Goal: Transaction & Acquisition: Subscribe to service/newsletter

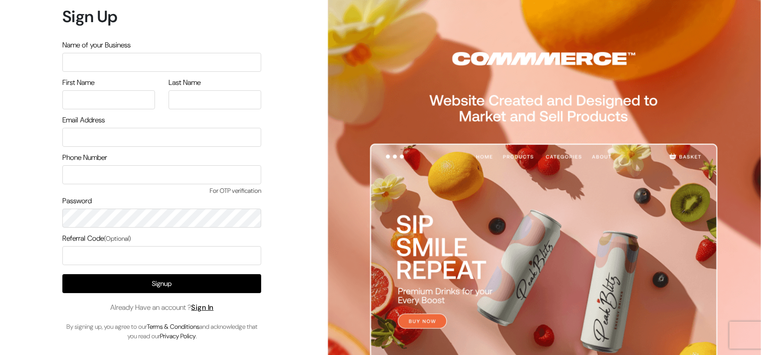
click at [173, 66] on input "text" at bounding box center [161, 62] width 199 height 19
click at [152, 90] on input "text" at bounding box center [108, 99] width 93 height 19
click at [135, 73] on form "Sign Up Name of your Business First Name Last Name Email Address Phone Number" at bounding box center [161, 174] width 199 height 335
click at [138, 61] on input "text" at bounding box center [161, 62] width 199 height 19
type input "arasanstore"
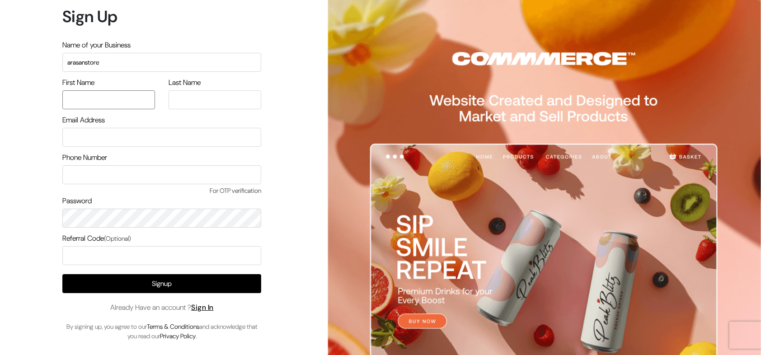
click at [120, 104] on input "text" at bounding box center [108, 99] width 93 height 19
type input "tamil"
type input "arasan"
type input "arasan@outdoinc.com"
type input "9500829799"
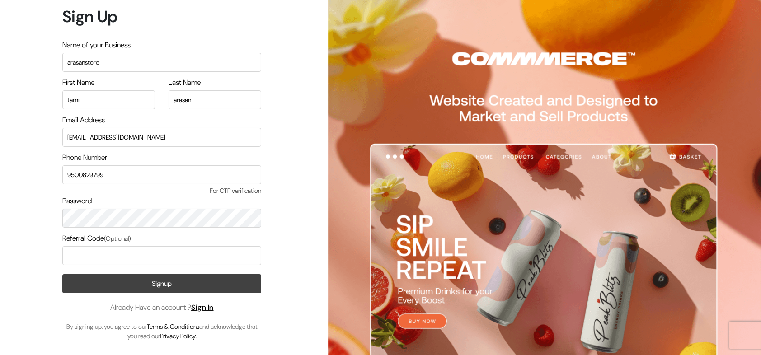
click at [175, 285] on button "Signup" at bounding box center [161, 283] width 199 height 19
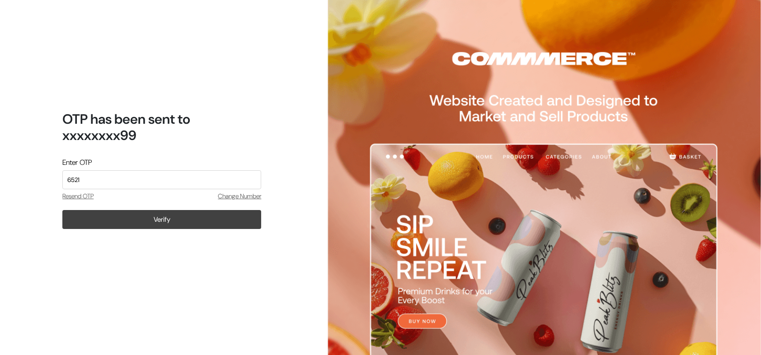
type input "6521"
click at [184, 213] on button "Verify" at bounding box center [161, 219] width 199 height 19
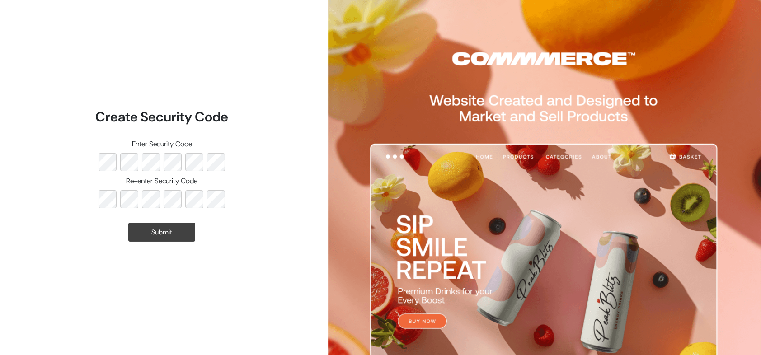
click at [170, 231] on button "Submit" at bounding box center [161, 232] width 67 height 19
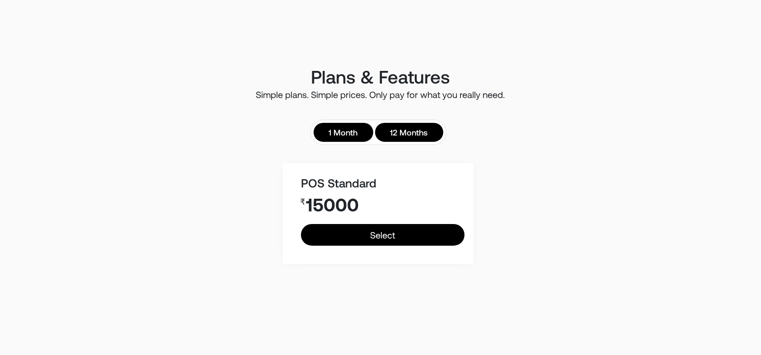
click at [337, 125] on link "1 Month" at bounding box center [344, 132] width 60 height 19
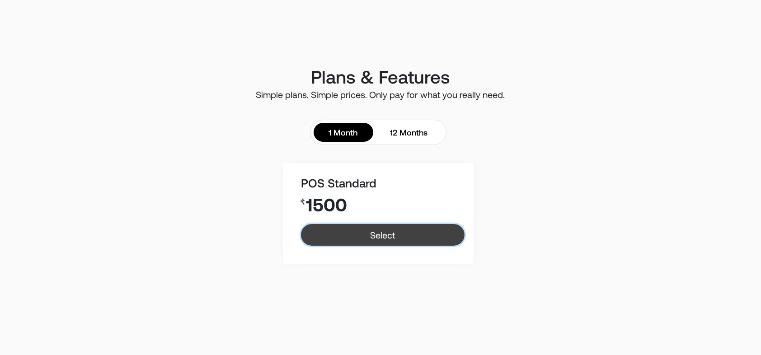
click at [395, 234] on link "Select" at bounding box center [383, 235] width 164 height 22
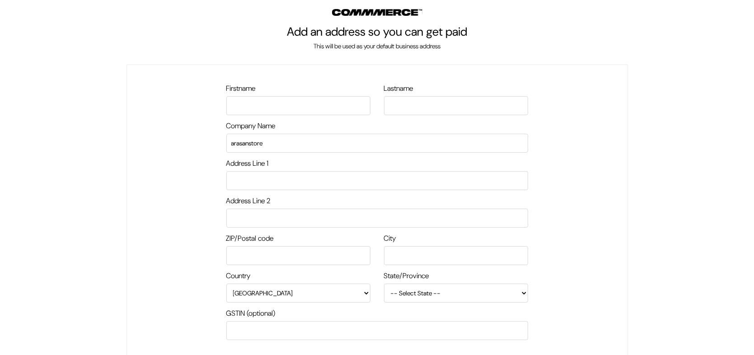
click at [289, 102] on input "text" at bounding box center [298, 105] width 144 height 19
type input "arasan"
drag, startPoint x: 408, startPoint y: 115, endPoint x: 419, endPoint y: 107, distance: 13.3
click at [419, 107] on div "Lastname" at bounding box center [456, 102] width 158 height 38
click at [419, 107] on input "text" at bounding box center [456, 105] width 144 height 19
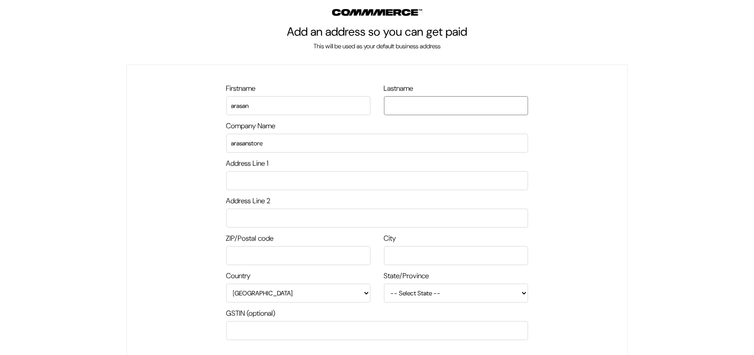
type input "arasan"
drag, startPoint x: 305, startPoint y: 178, endPoint x: 289, endPoint y: 206, distance: 31.6
click at [289, 206] on div "Firstname [PERSON_NAME] Lastname [PERSON_NAME] Company Name arasanstore Address…" at bounding box center [377, 234] width 302 height 303
type input "arasanstore"
click at [291, 219] on input "text" at bounding box center [377, 218] width 302 height 19
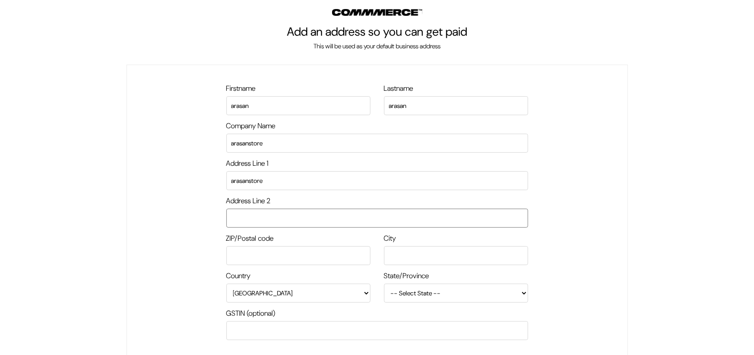
type input "arasanstore"
click at [306, 254] on input "text" at bounding box center [298, 255] width 144 height 19
type input "560076"
type input "[GEOGRAPHIC_DATA]"
select select "[GEOGRAPHIC_DATA]"
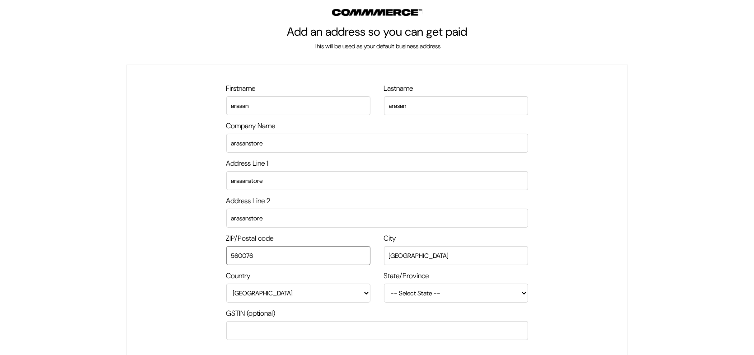
scroll to position [80, 0]
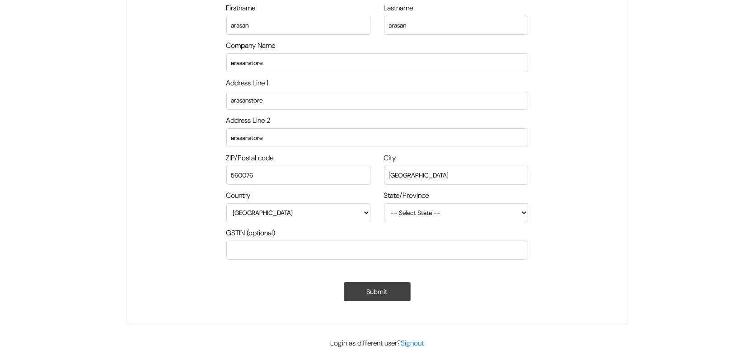
click at [372, 293] on button "Submit" at bounding box center [377, 292] width 67 height 19
